Goal: Information Seeking & Learning: Compare options

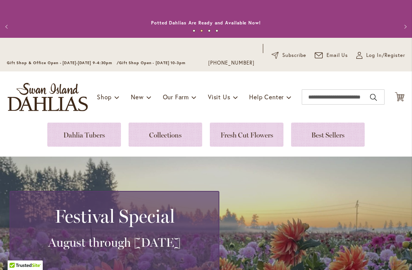
click at [77, 138] on link at bounding box center [84, 134] width 74 height 24
click at [87, 136] on link at bounding box center [84, 134] width 74 height 24
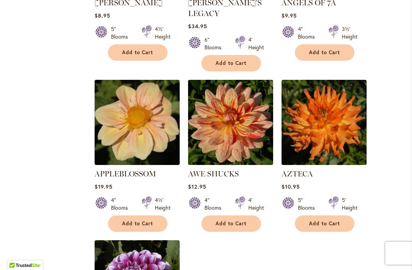
scroll to position [783, 0]
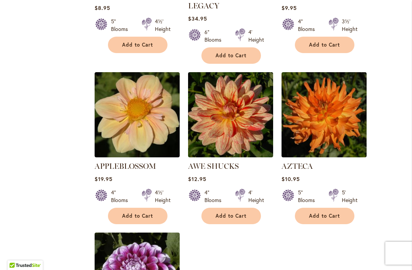
select select "**"
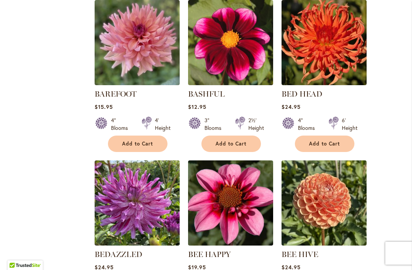
scroll to position [1329, 0]
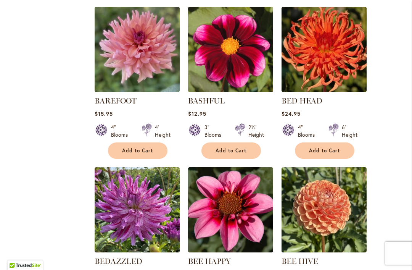
click at [124, 96] on link "BAREFOOT" at bounding box center [116, 100] width 42 height 9
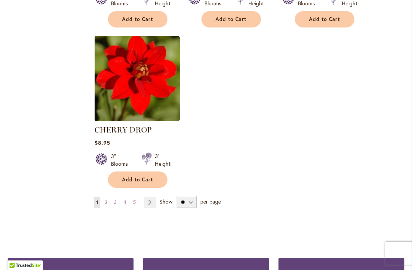
scroll to position [3565, 0]
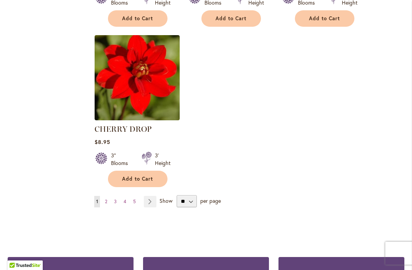
click at [108, 196] on link "Page 2" at bounding box center [106, 201] width 6 height 11
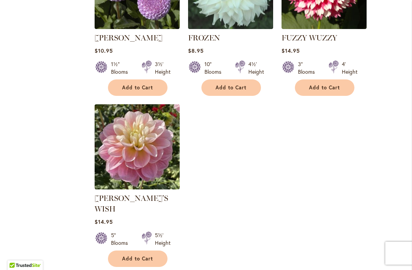
scroll to position [3589, 0]
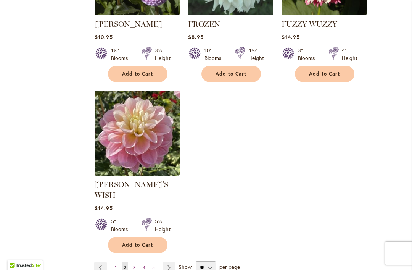
click at [134, 264] on span "3" at bounding box center [134, 267] width 3 height 6
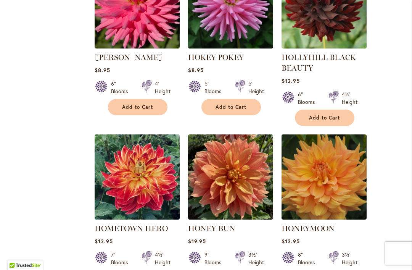
scroll to position [1927, 0]
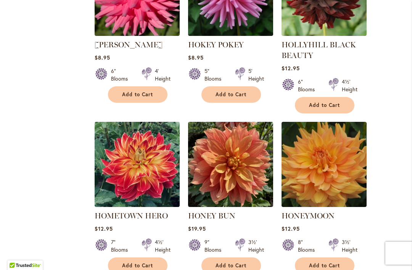
click at [251, 167] on img at bounding box center [230, 164] width 85 height 85
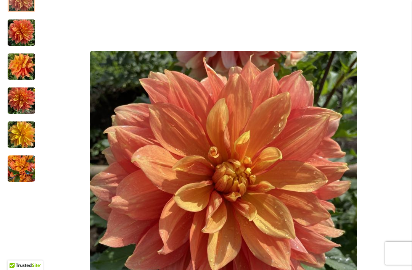
scroll to position [163, 0]
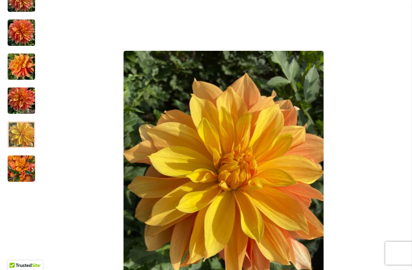
click at [21, 143] on div at bounding box center [21, 134] width 27 height 26
click at [23, 105] on img "Honey Bun" at bounding box center [21, 100] width 27 height 37
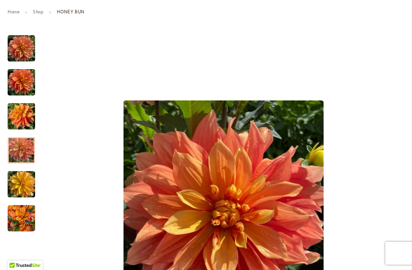
scroll to position [113, 0]
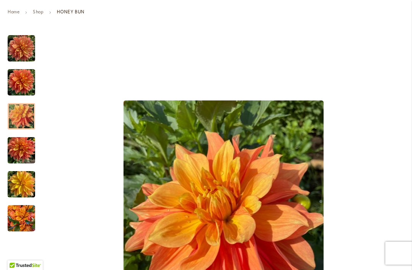
click at [32, 120] on img "Honey Bun" at bounding box center [21, 116] width 27 height 37
click at [24, 103] on div at bounding box center [21, 116] width 27 height 26
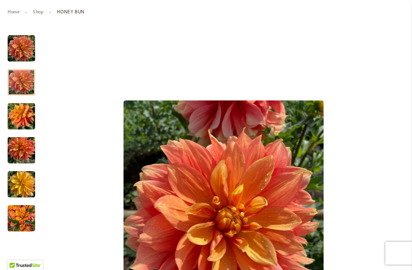
click at [28, 69] on div at bounding box center [21, 82] width 27 height 26
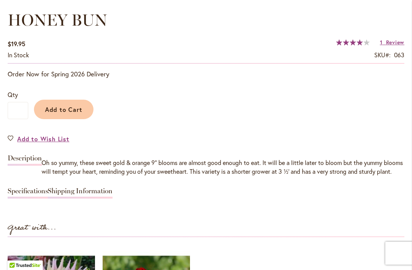
scroll to position [557, 0]
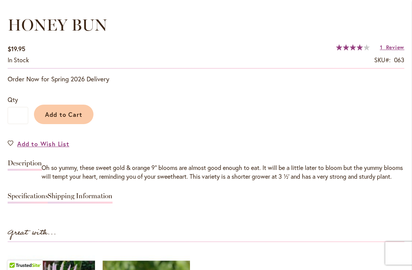
click at [393, 50] on span "Review" at bounding box center [395, 46] width 18 height 7
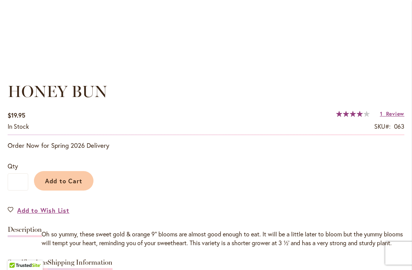
scroll to position [453, 0]
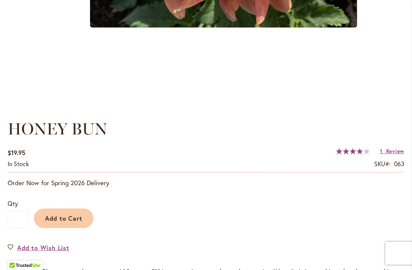
click at [395, 153] on span "Review" at bounding box center [395, 150] width 18 height 7
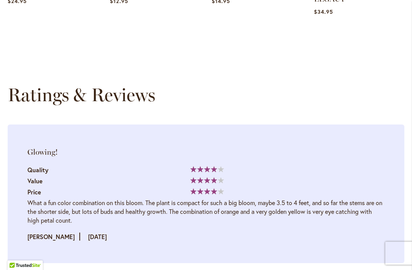
scroll to position [1158, 0]
click at [310, 233] on li "Glowing! Quality 80% Value Price" at bounding box center [206, 193] width 397 height 138
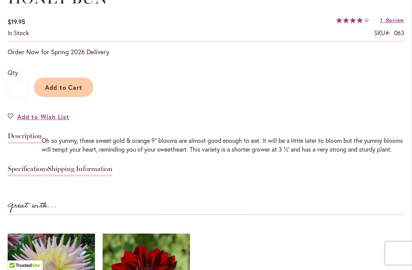
scroll to position [582, 0]
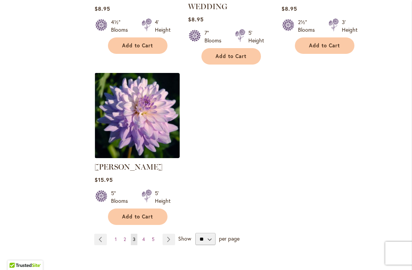
scroll to position [3618, 0]
click at [144, 236] on span "4" at bounding box center [143, 239] width 3 height 6
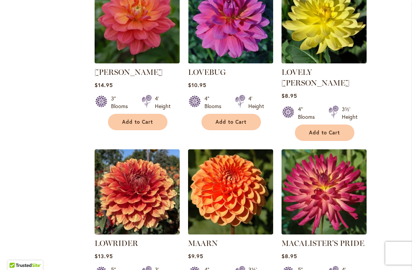
scroll to position [1700, 0]
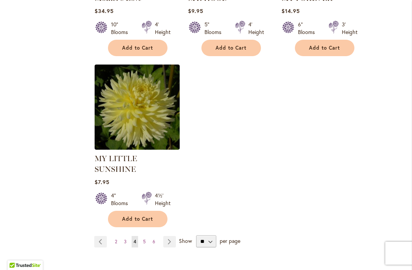
scroll to position [3593, 0]
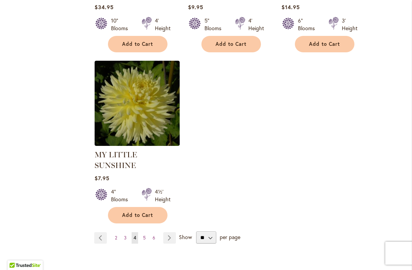
click at [143, 232] on link "Page 5" at bounding box center [144, 237] width 6 height 11
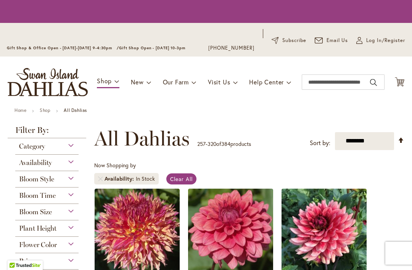
scroll to position [171, 0]
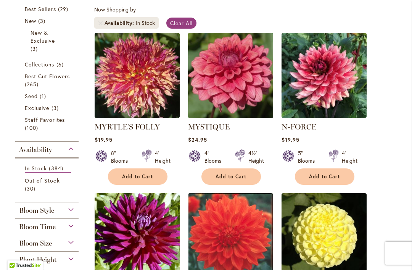
click at [333, 105] on img at bounding box center [324, 75] width 85 height 85
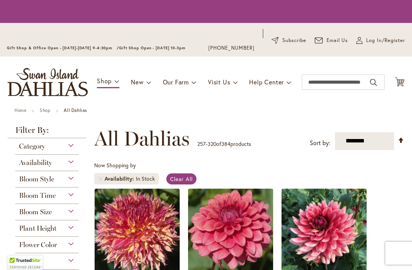
scroll to position [171, 0]
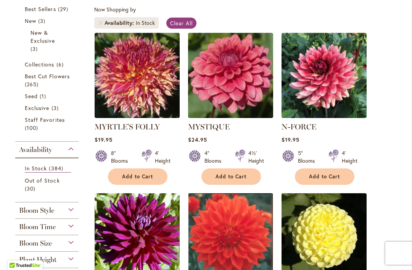
click at [331, 106] on img at bounding box center [324, 75] width 85 height 85
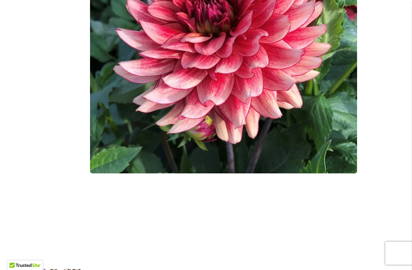
scroll to position [307, 0]
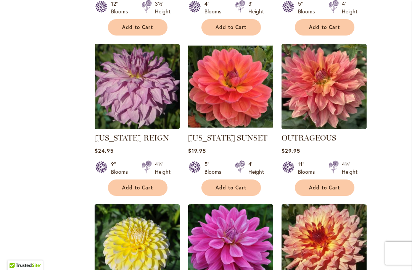
scroll to position [961, 0]
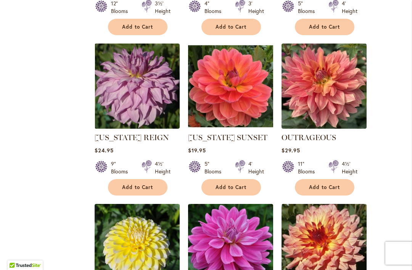
click at [223, 123] on img at bounding box center [230, 85] width 85 height 85
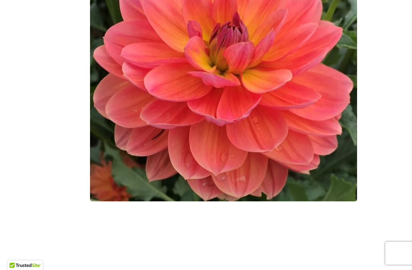
scroll to position [272, 0]
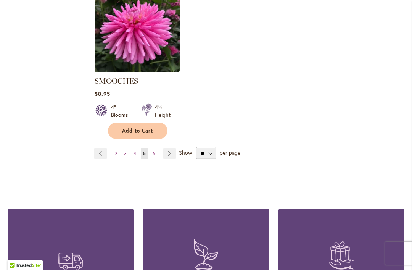
scroll to position [3653, 0]
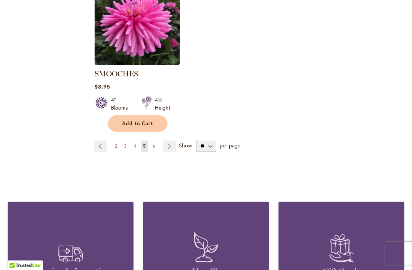
click at [153, 143] on span "6" at bounding box center [154, 146] width 3 height 6
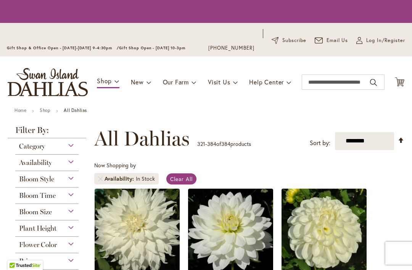
scroll to position [171, 0]
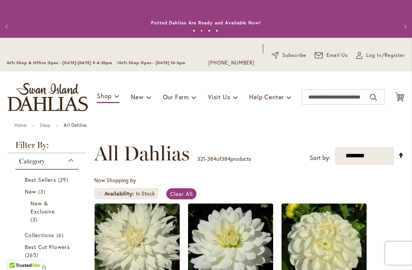
scroll to position [0, 0]
